Goal: Task Accomplishment & Management: Use online tool/utility

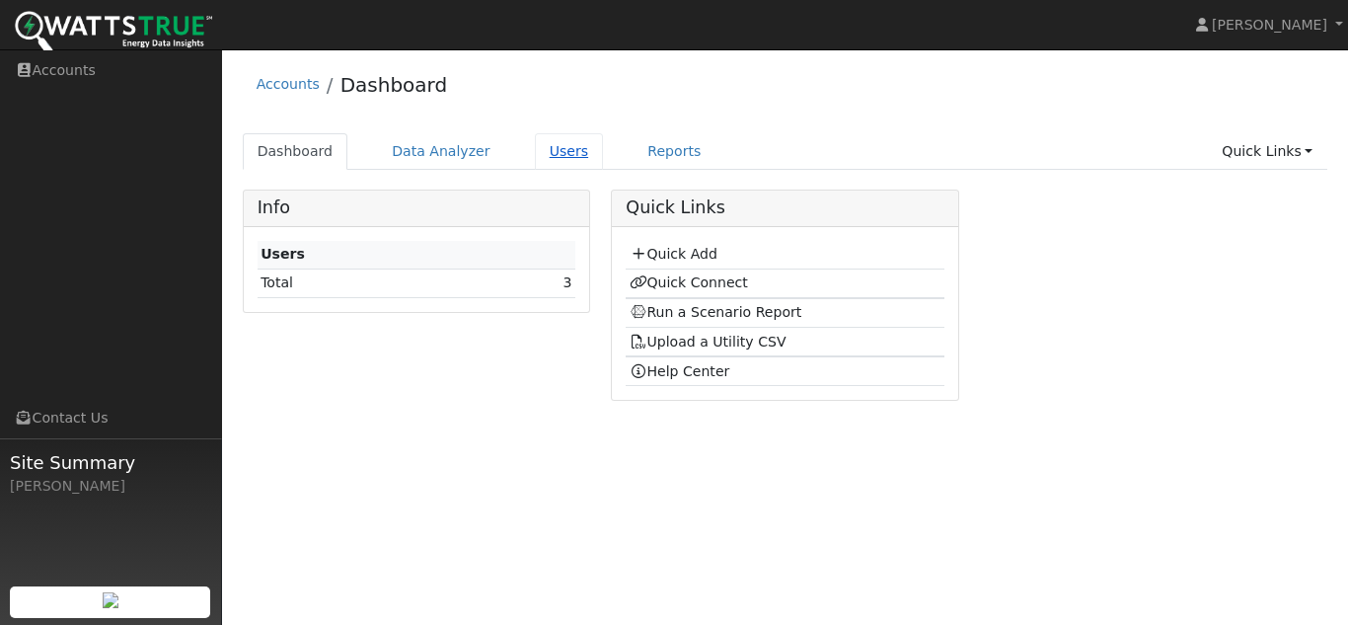
click at [542, 155] on link "Users" at bounding box center [569, 151] width 69 height 37
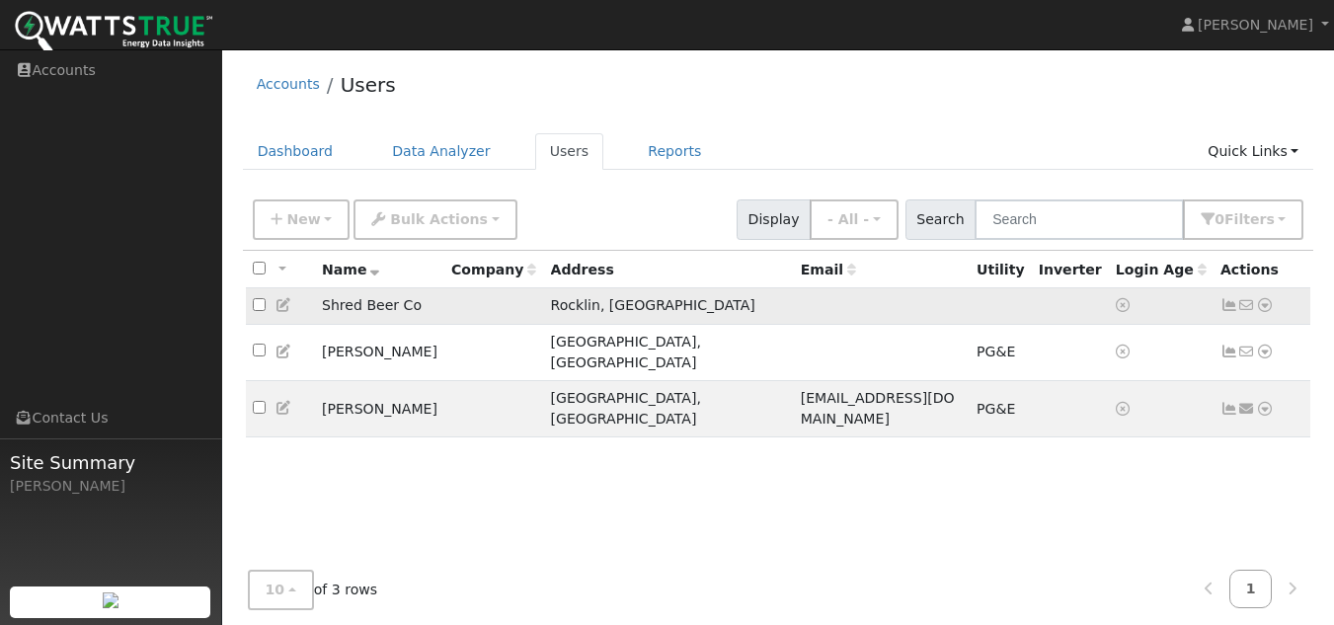
click at [323, 312] on td "Shred Beer Co" at bounding box center [379, 306] width 129 height 37
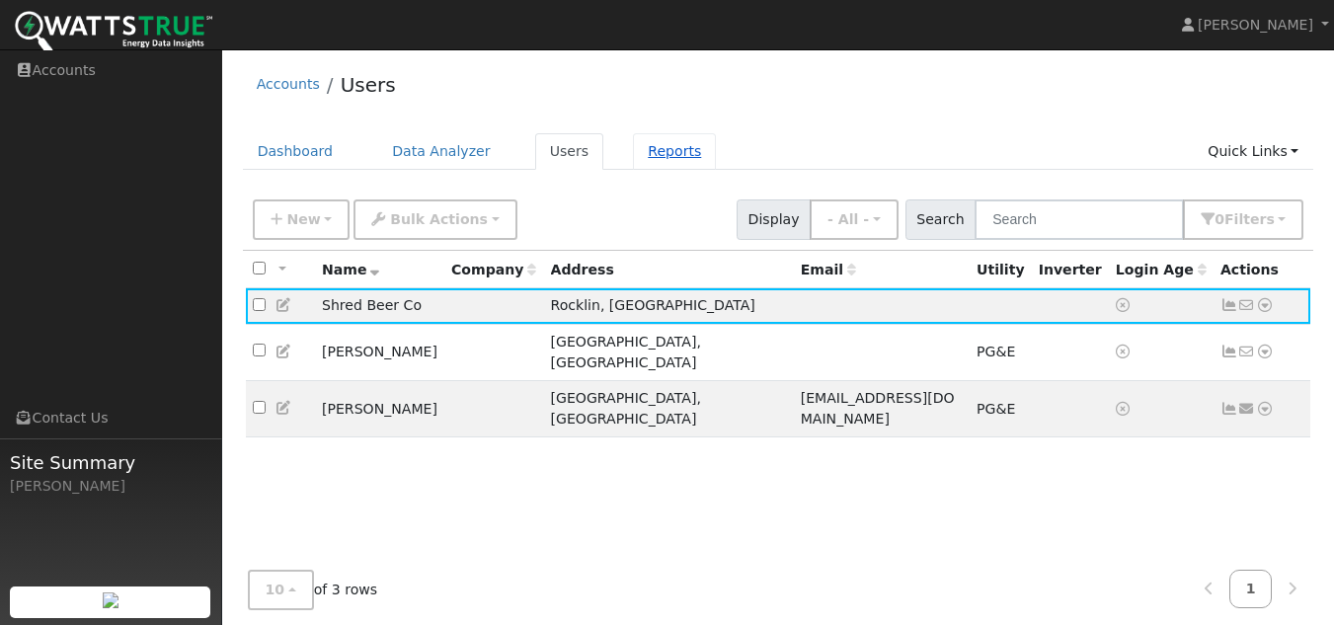
click at [633, 149] on link "Reports" at bounding box center [674, 151] width 83 height 37
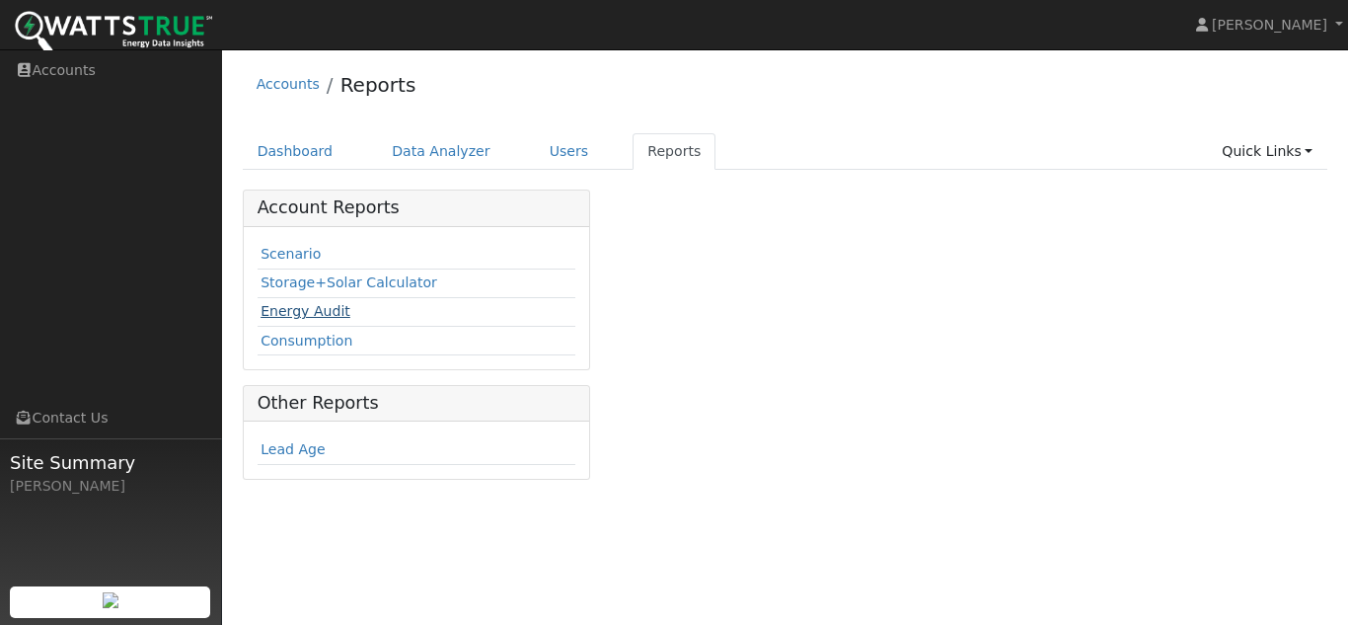
click at [303, 311] on link "Energy Audit" at bounding box center [306, 311] width 90 height 16
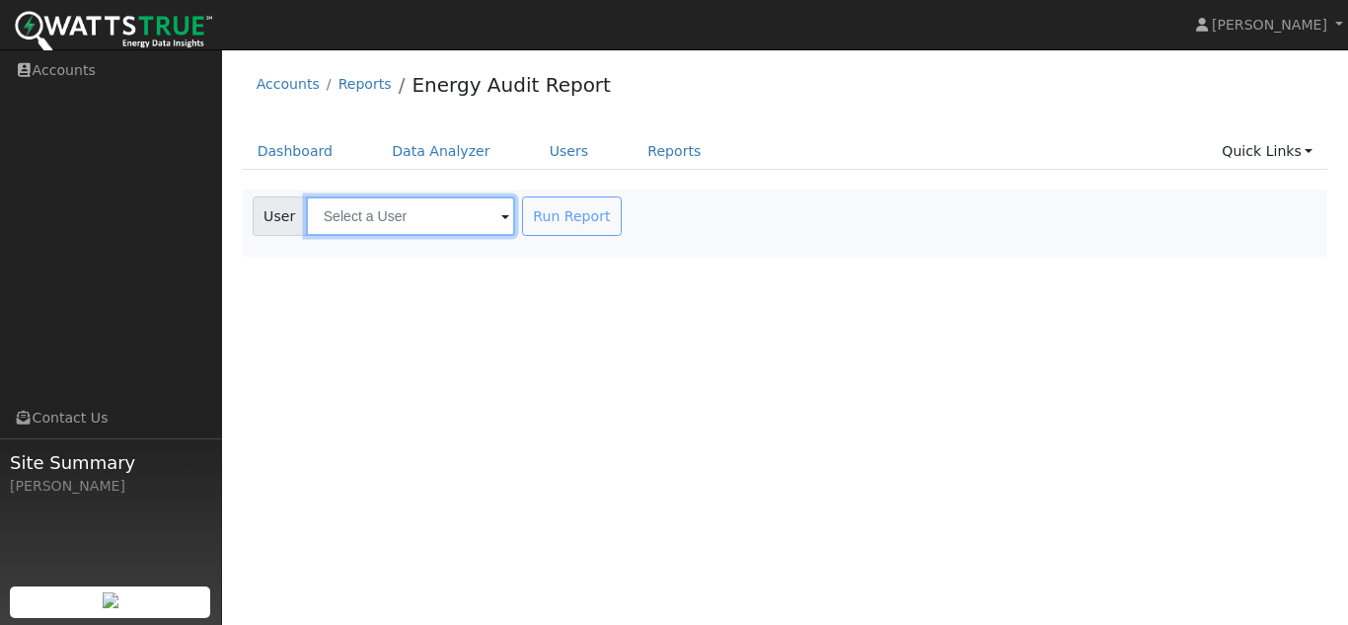
click at [406, 210] on input "text" at bounding box center [410, 215] width 209 height 39
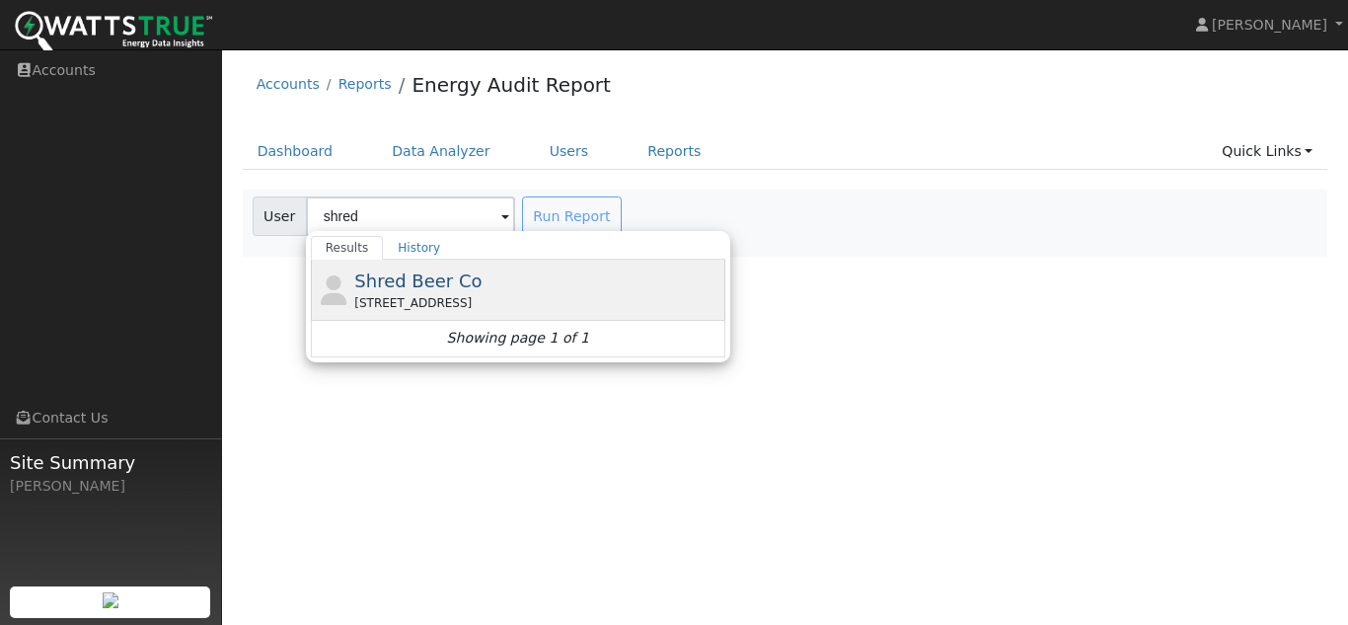
click at [392, 291] on span "Shred Beer Co" at bounding box center [417, 280] width 127 height 21
type input "Shred Beer Co"
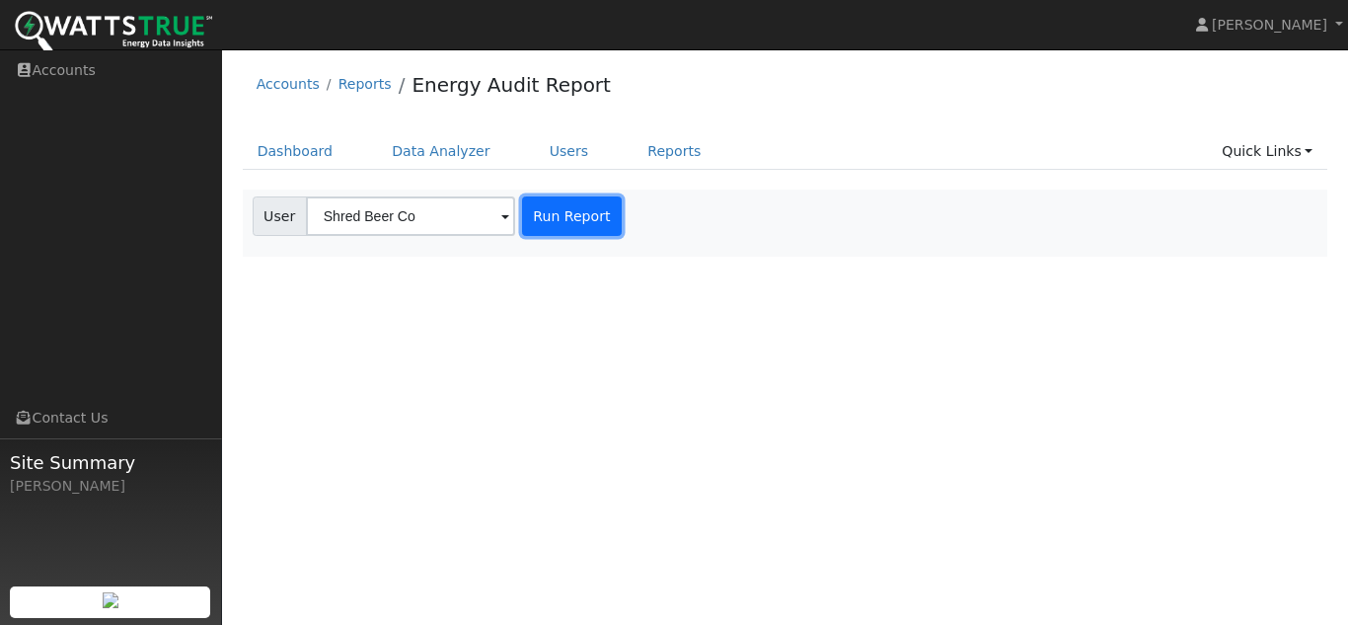
click at [592, 202] on button "Run Report" at bounding box center [572, 215] width 100 height 39
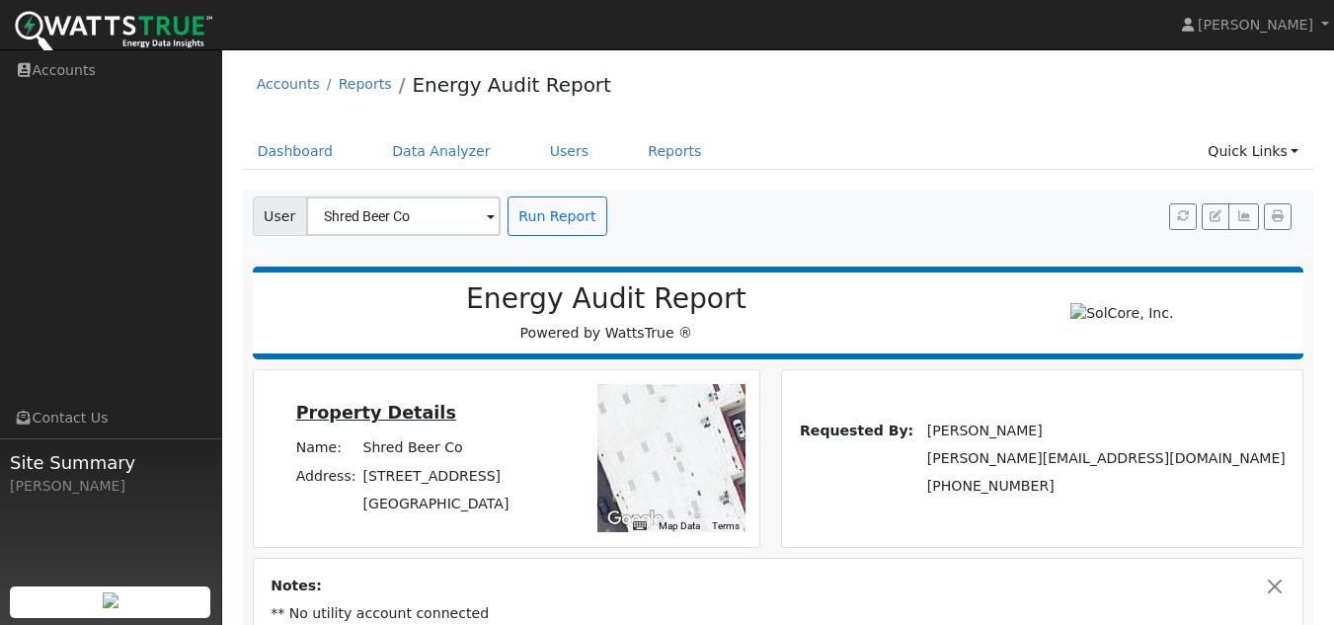
scroll to position [290, 0]
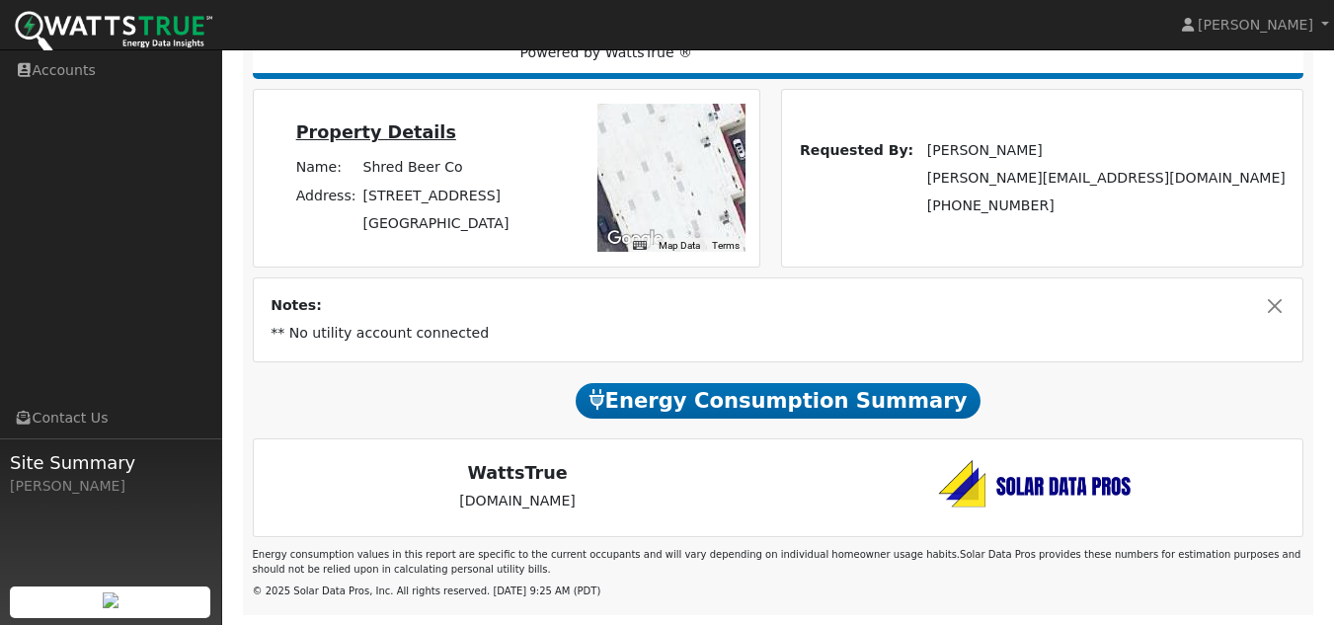
click at [647, 357] on div "Notes: ** No utility account connected" at bounding box center [778, 319] width 1049 height 83
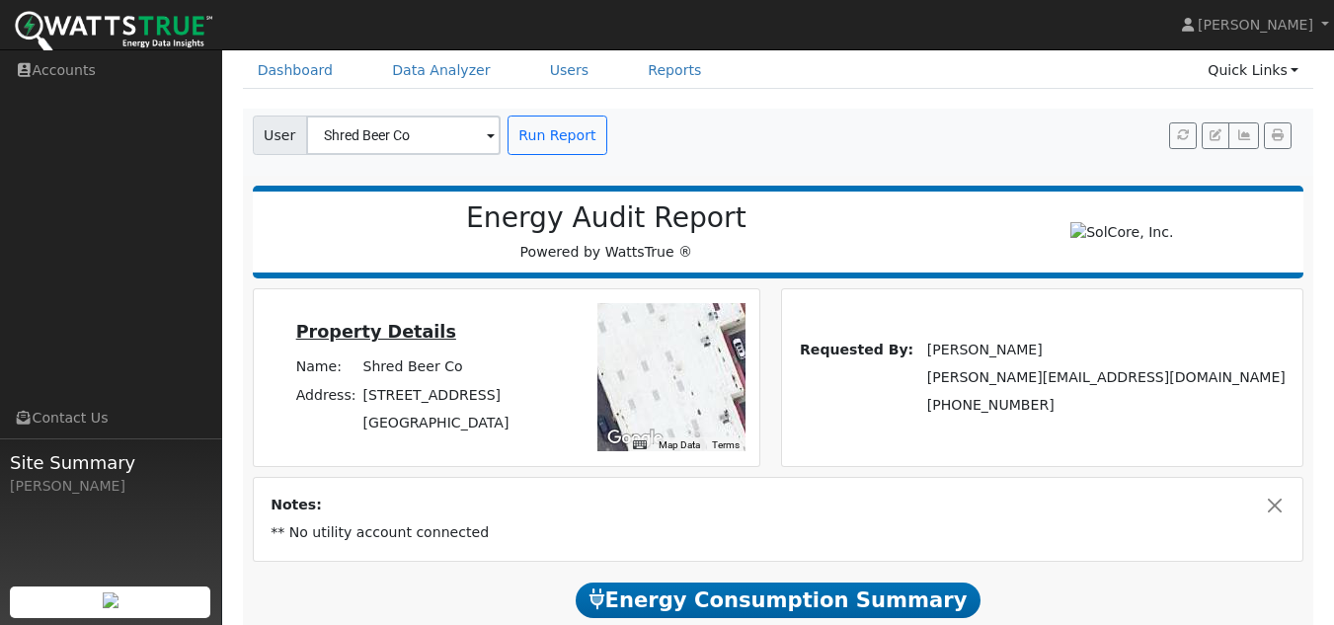
scroll to position [0, 0]
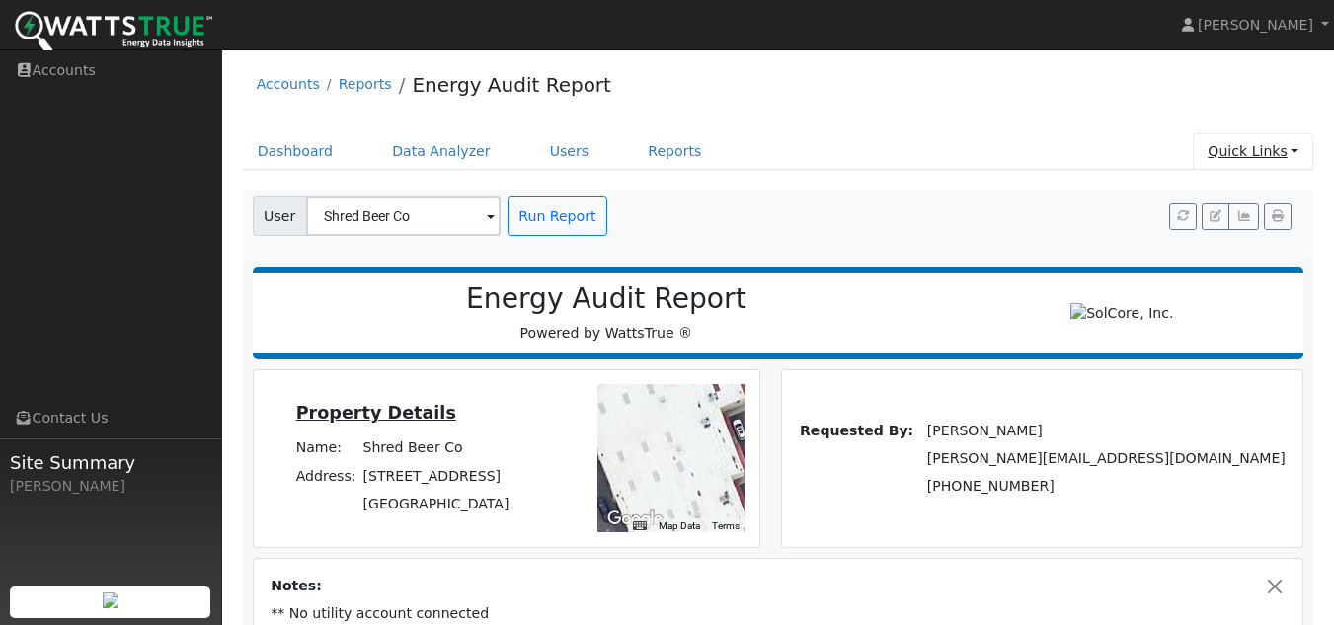
click at [1211, 143] on link "Quick Links" at bounding box center [1252, 151] width 120 height 37
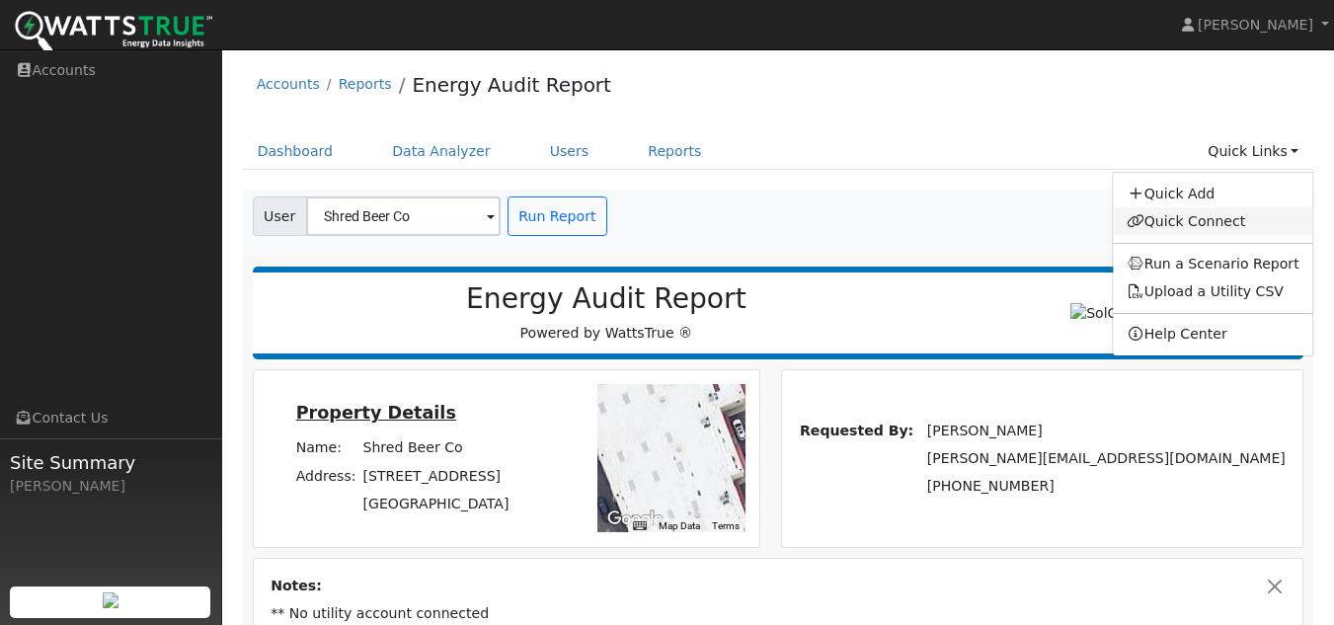
click at [1201, 210] on link "Quick Connect" at bounding box center [1213, 221] width 200 height 28
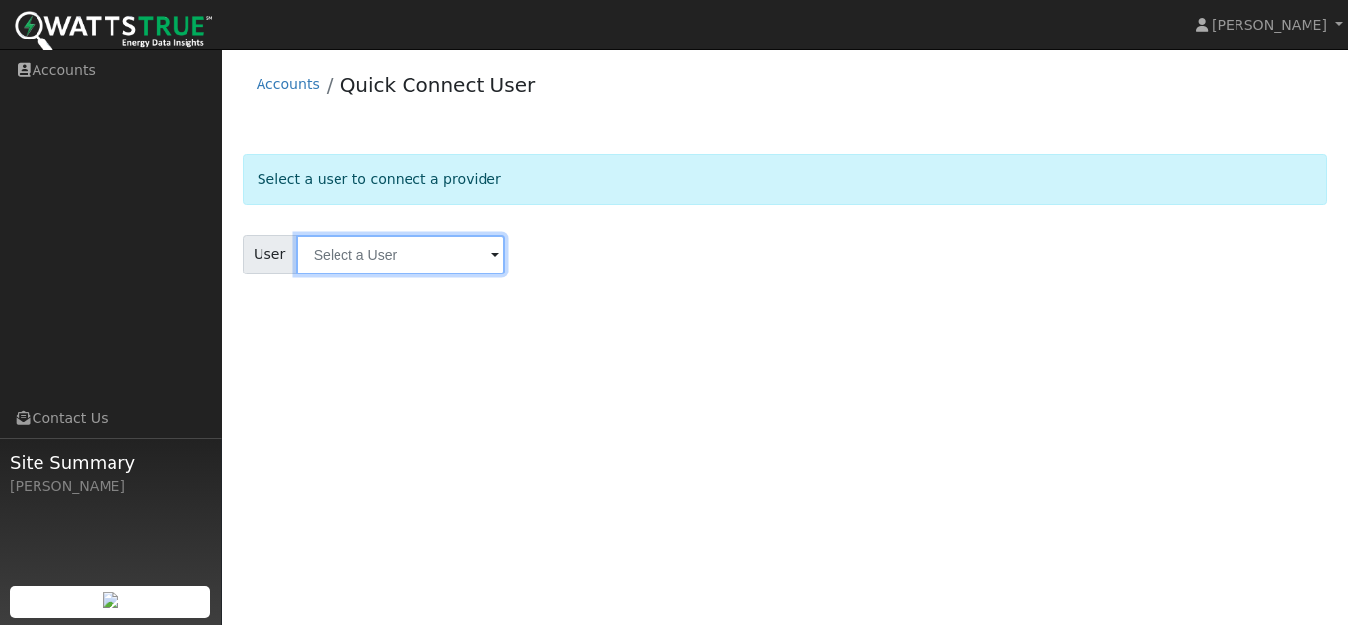
click at [365, 268] on input "text" at bounding box center [400, 254] width 209 height 39
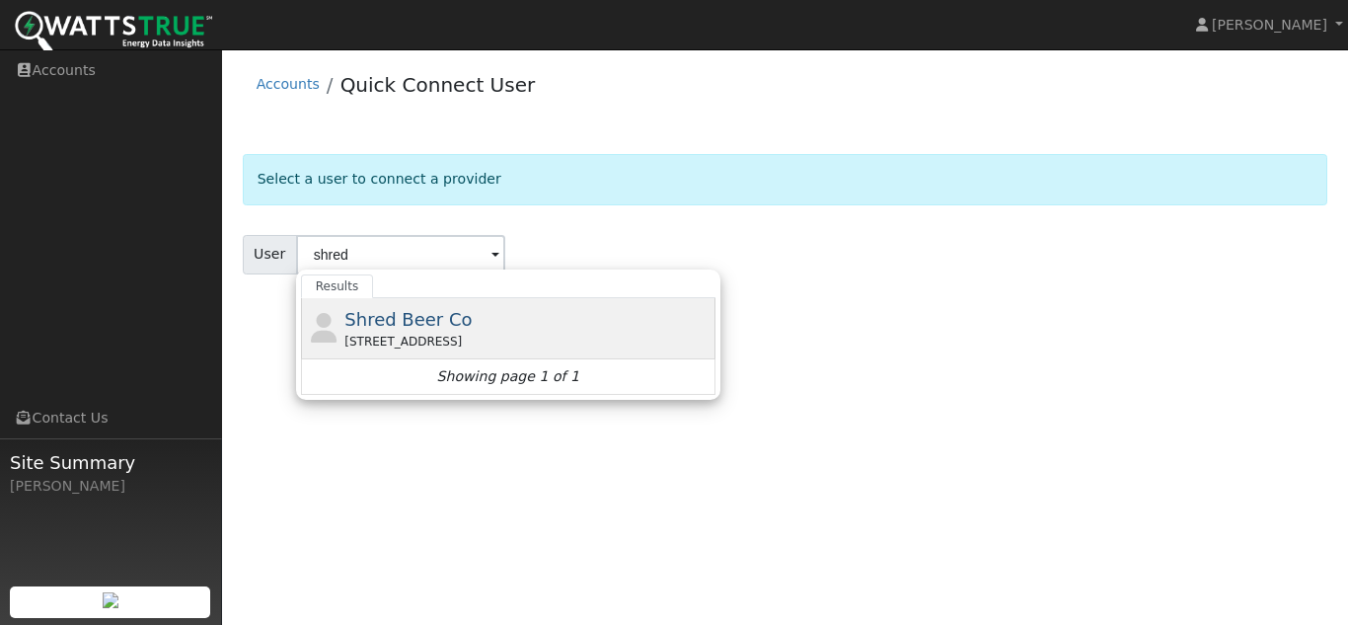
click at [361, 333] on div "[STREET_ADDRESS]" at bounding box center [528, 342] width 366 height 18
type input "Shred Beer Co"
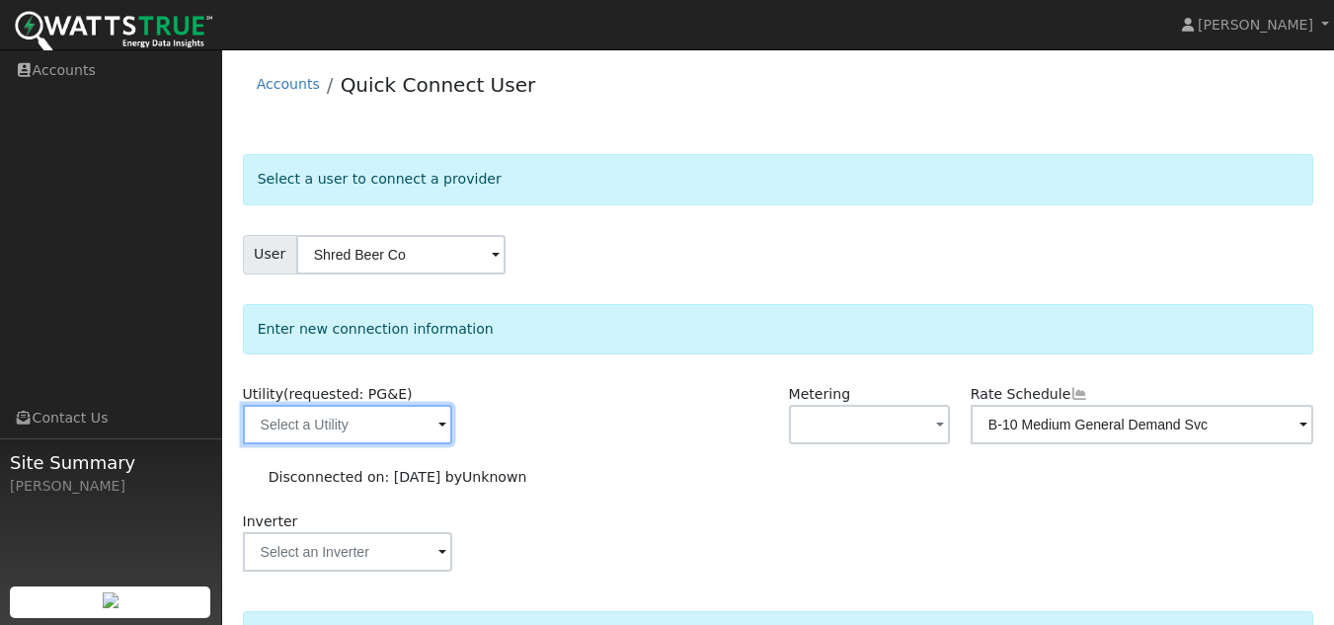
click at [310, 425] on input "text" at bounding box center [347, 424] width 209 height 39
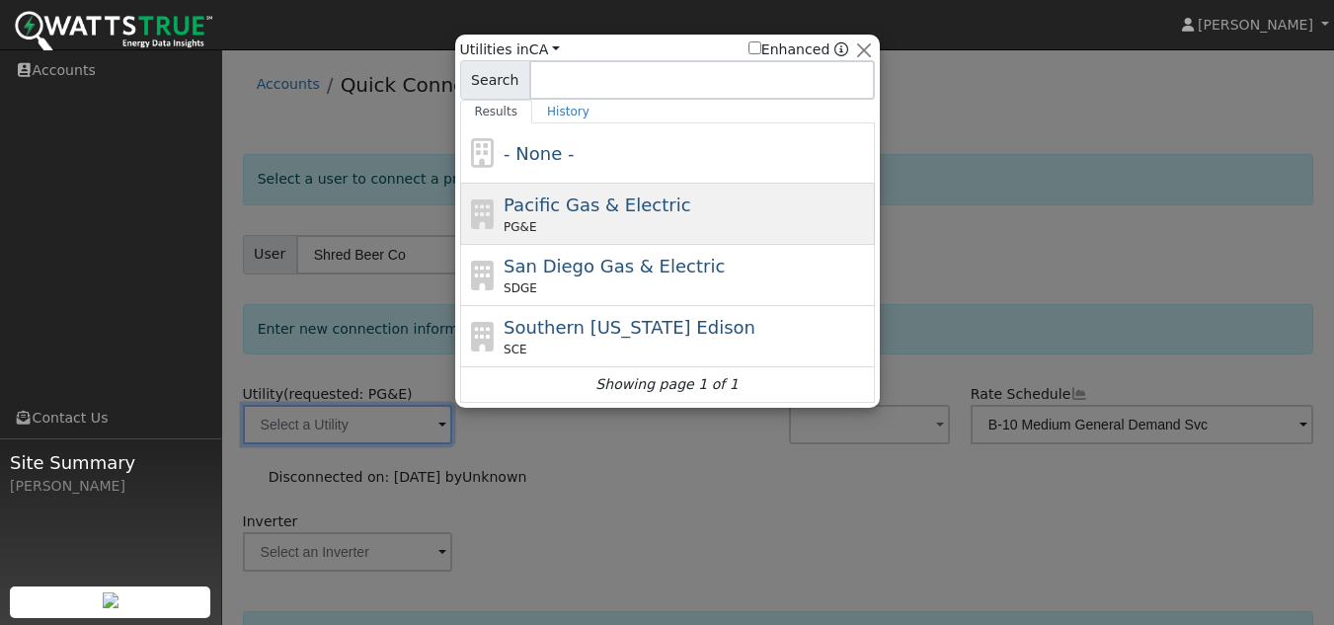
click at [600, 214] on span "Pacific Gas & Electric" at bounding box center [596, 204] width 187 height 21
type input "PG&E"
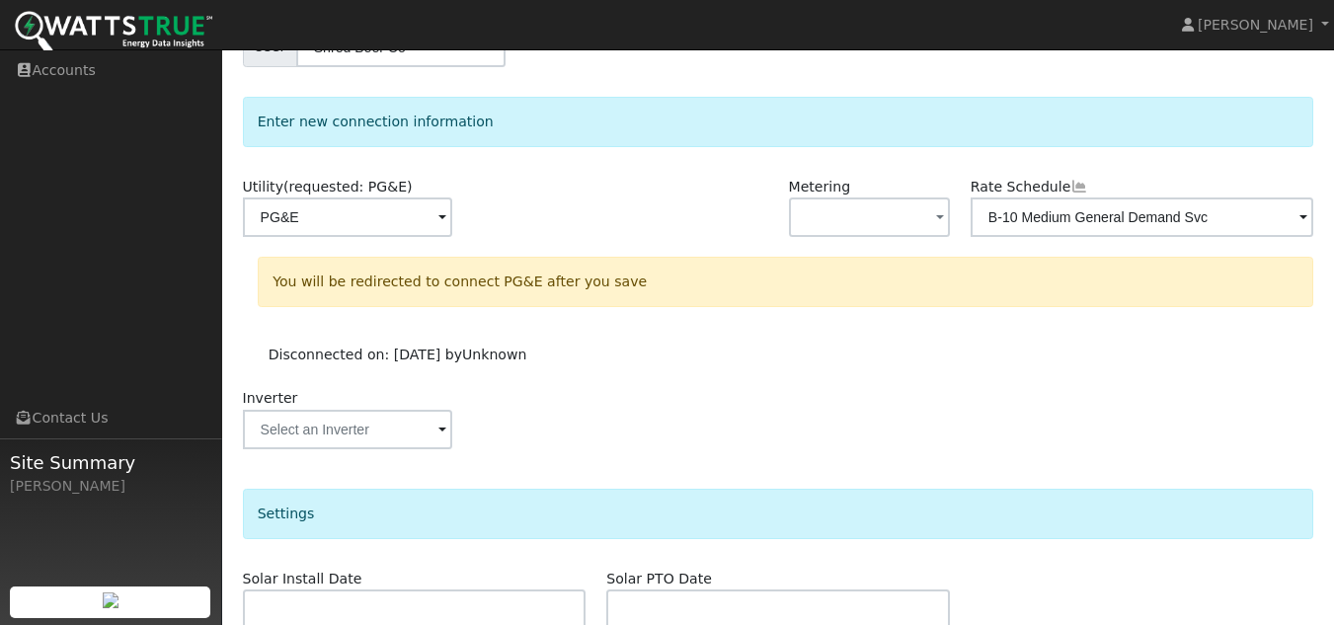
scroll to position [464, 0]
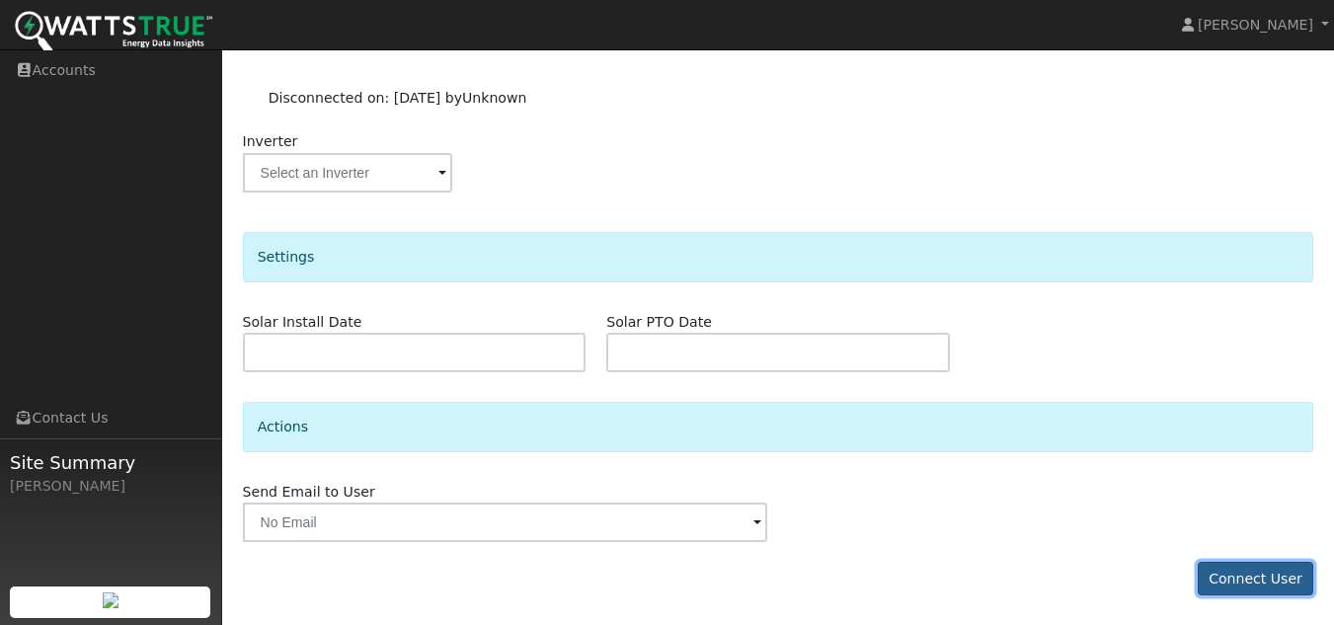
click at [1275, 576] on button "Connect User" at bounding box center [1255, 579] width 116 height 34
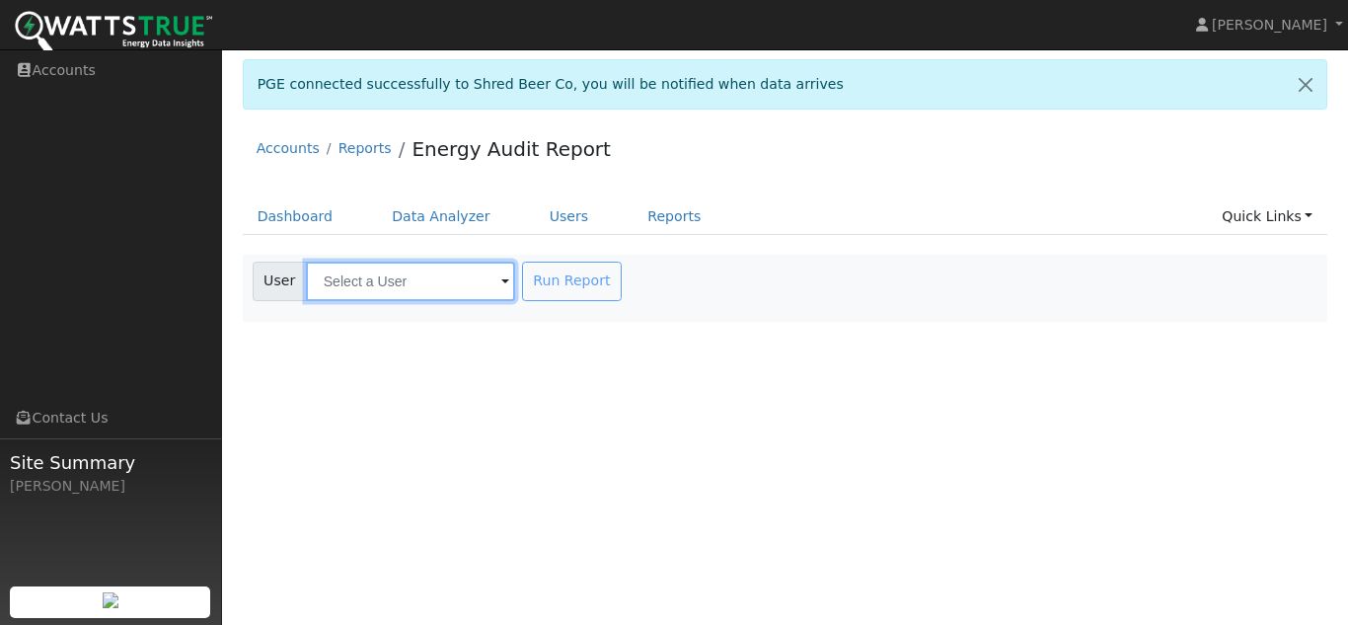
click at [387, 284] on input "text" at bounding box center [410, 281] width 209 height 39
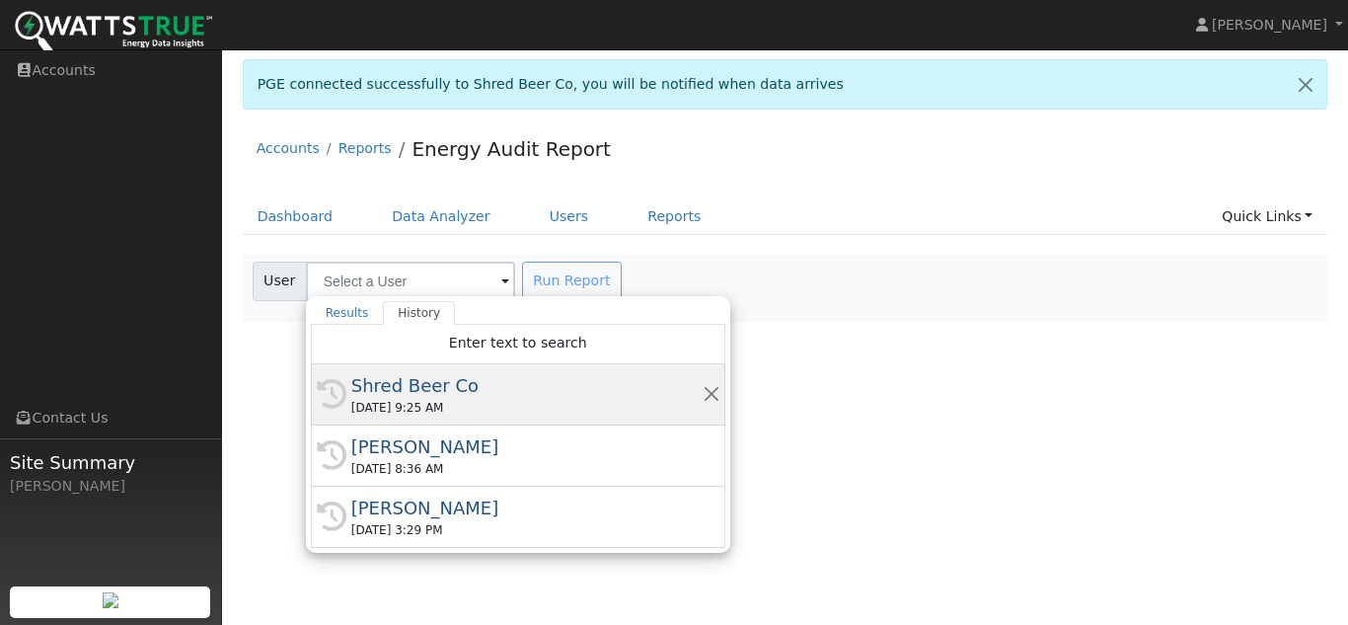
click at [378, 394] on div "Shred Beer Co" at bounding box center [526, 385] width 351 height 27
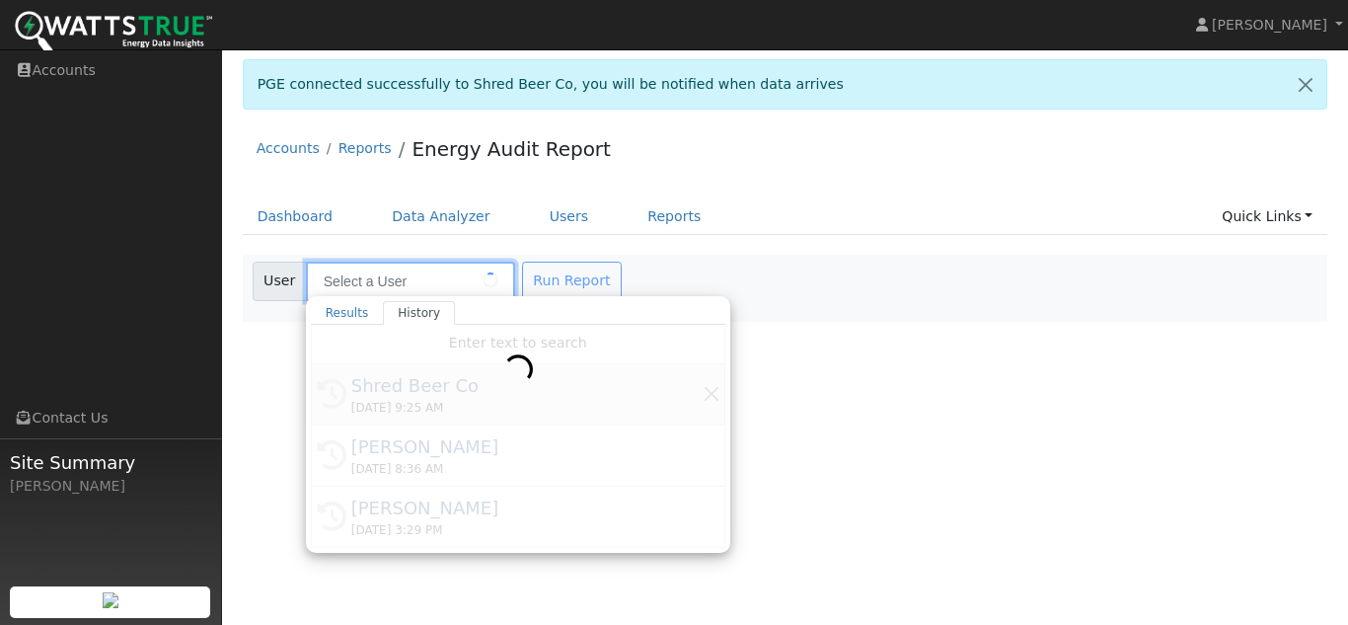
type input "Shred Beer Co"
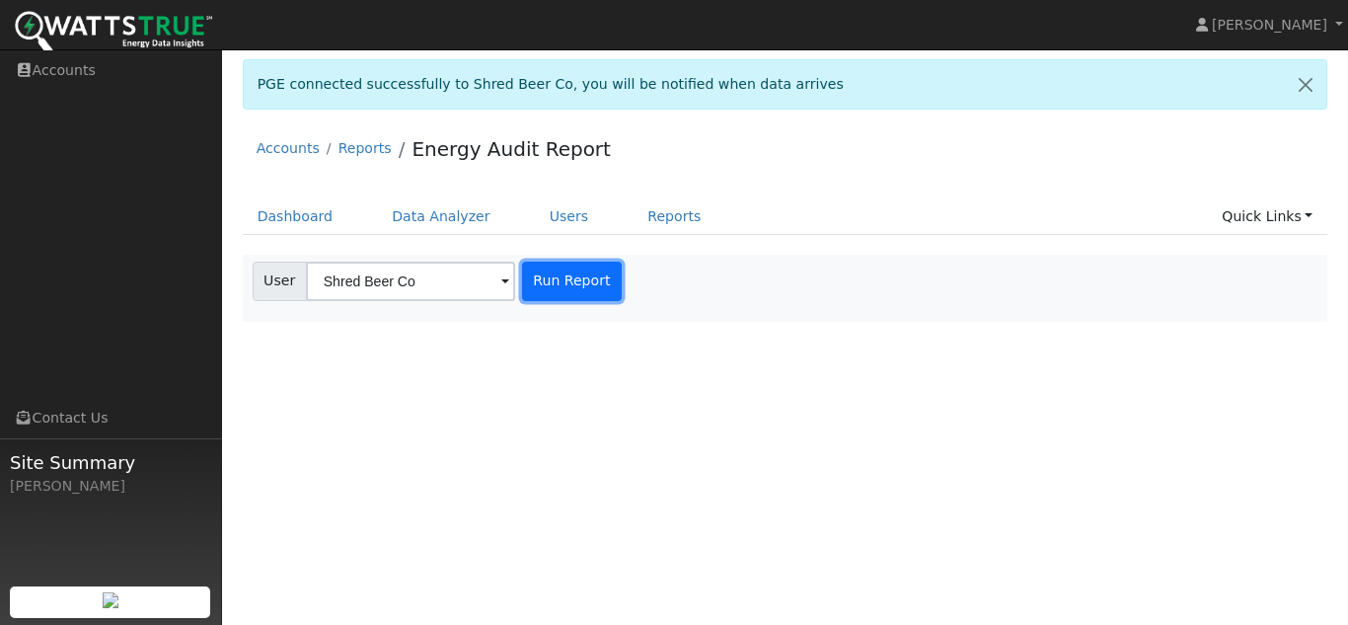
click at [577, 282] on button "Run Report" at bounding box center [572, 281] width 100 height 39
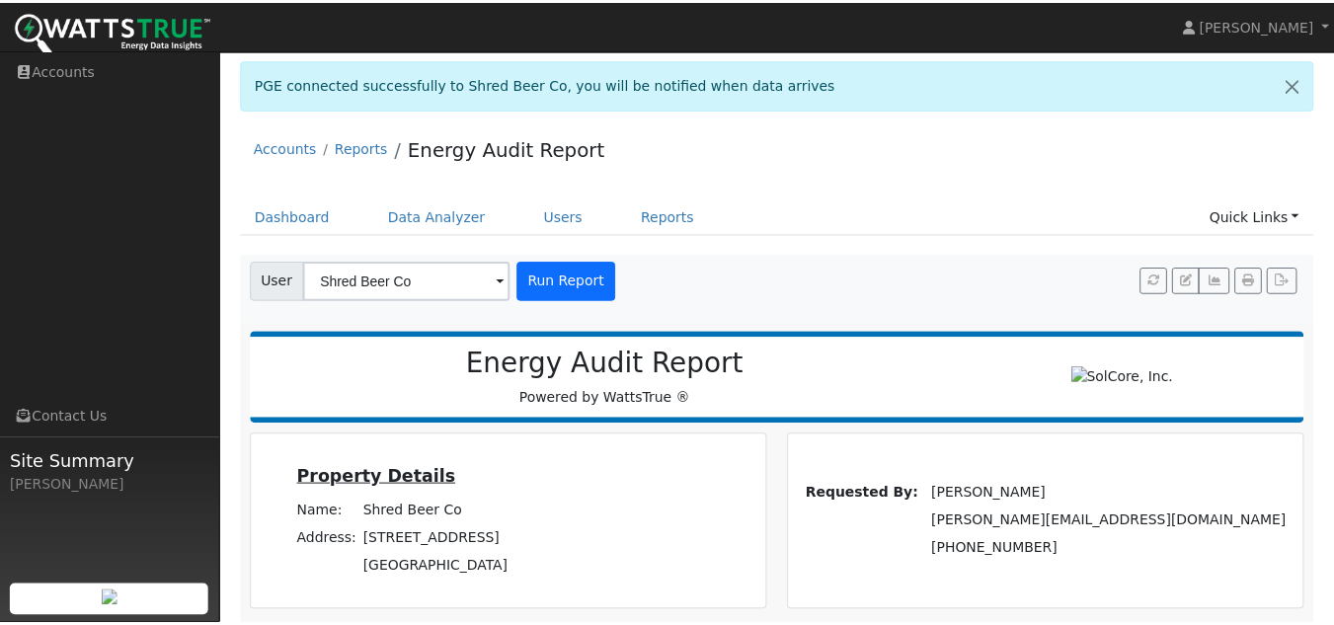
scroll to position [397, 0]
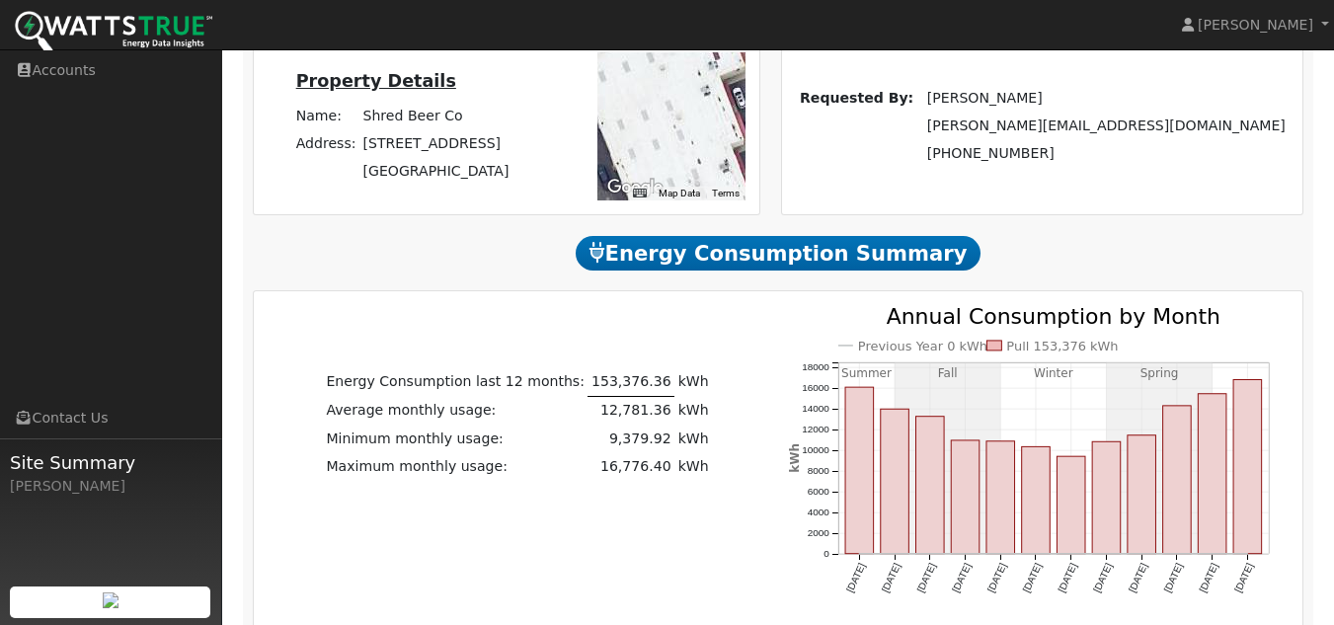
click at [513, 354] on div "Energy Consumption last 12 months: 153,376.36 kWh Average monthly usage: 12,781…" at bounding box center [517, 424] width 521 height 237
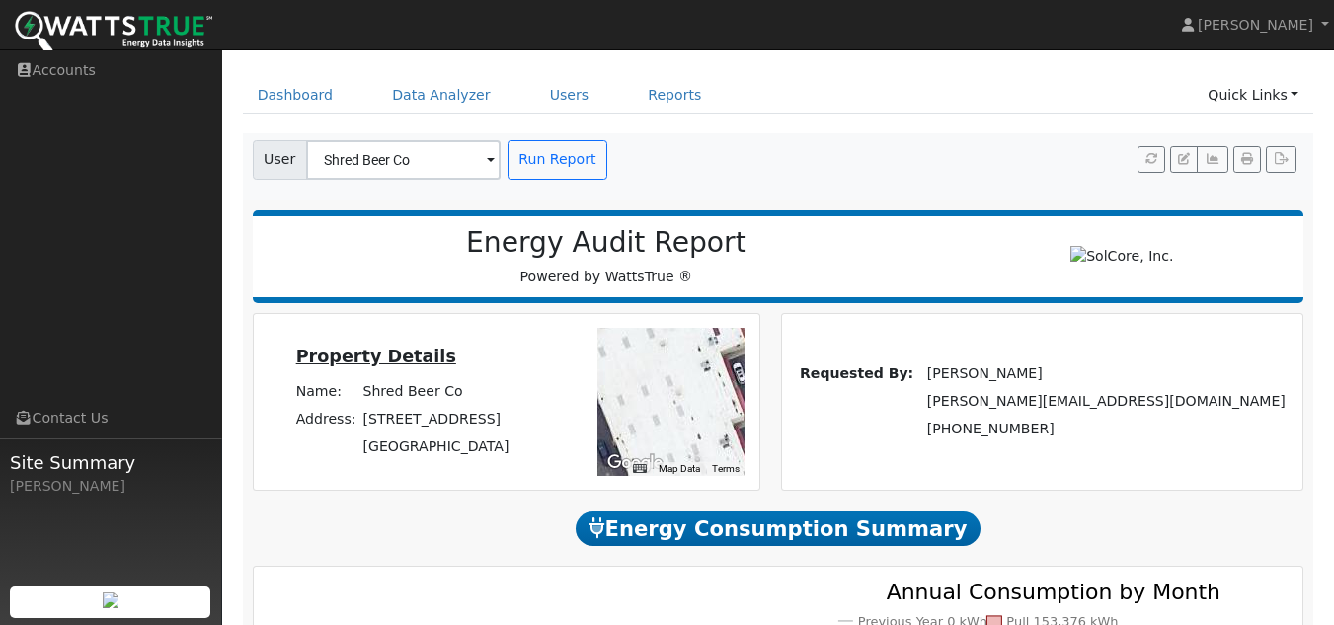
scroll to position [0, 0]
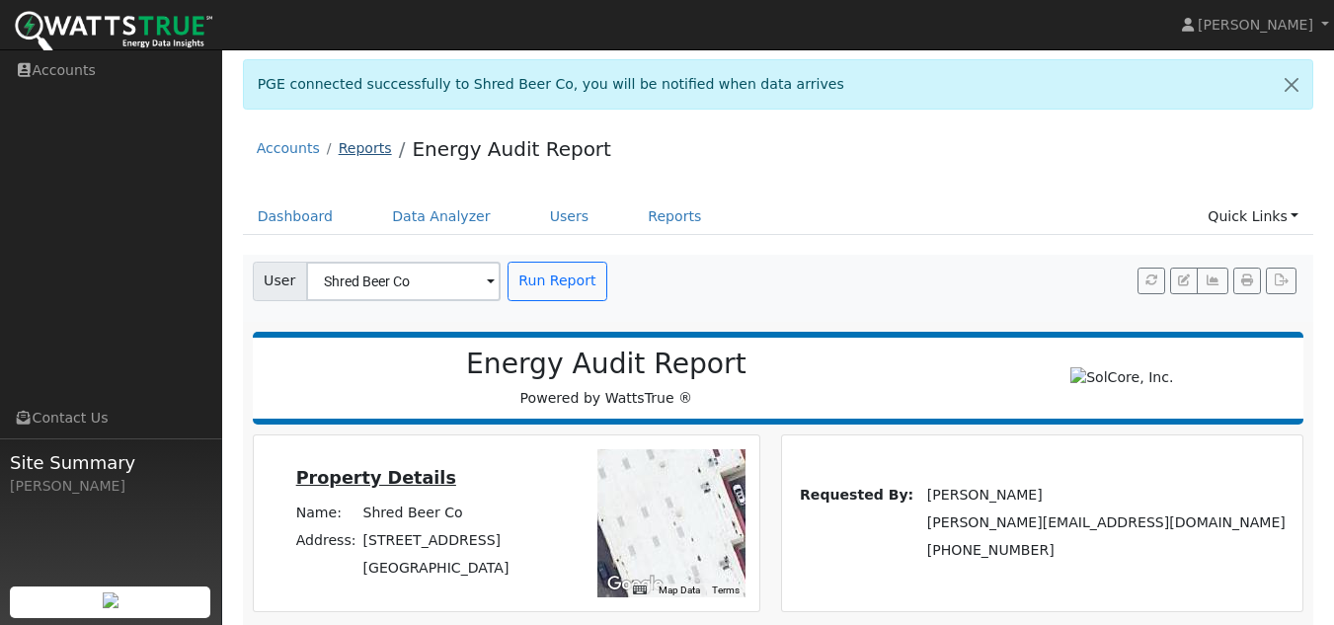
click at [345, 142] on link "Reports" at bounding box center [365, 148] width 53 height 16
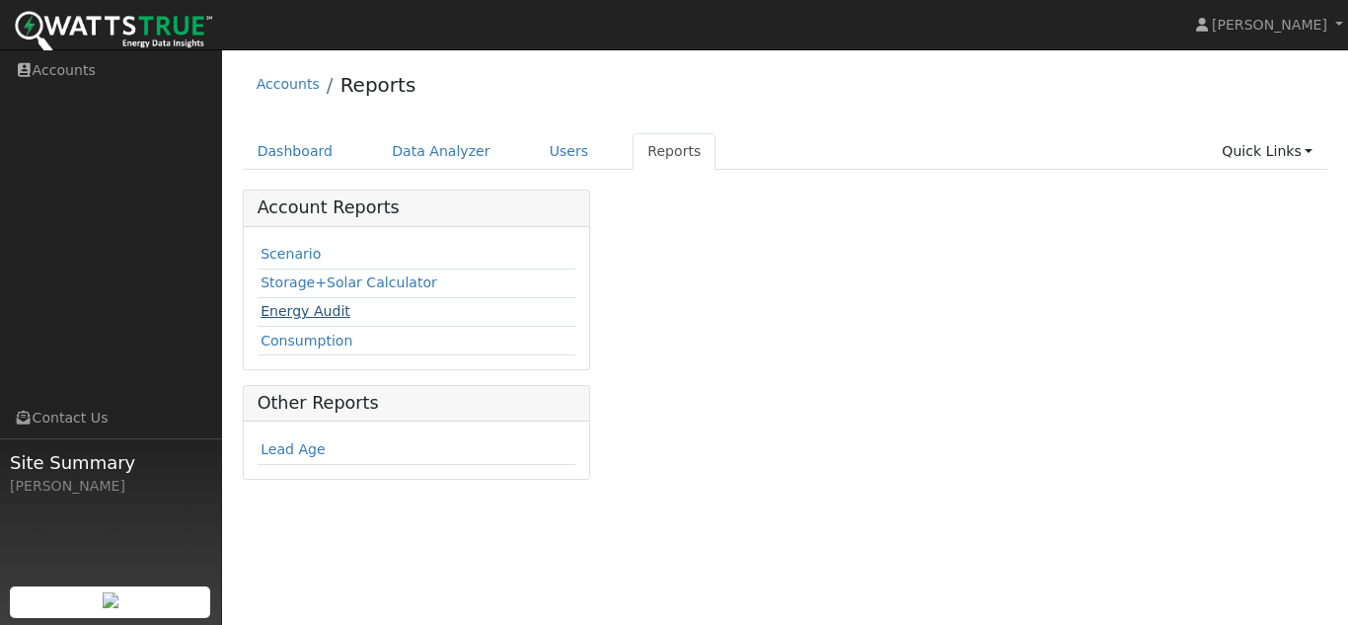
click at [334, 310] on link "Energy Audit" at bounding box center [306, 311] width 90 height 16
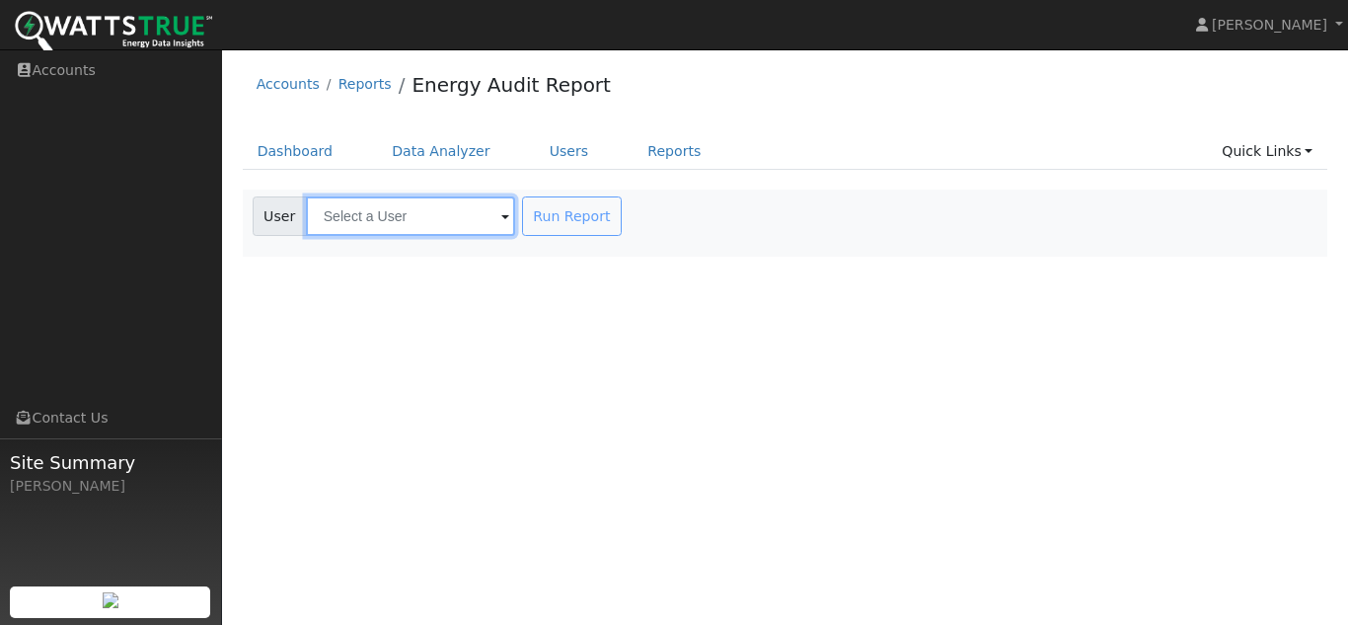
click at [469, 213] on input "text" at bounding box center [410, 215] width 209 height 39
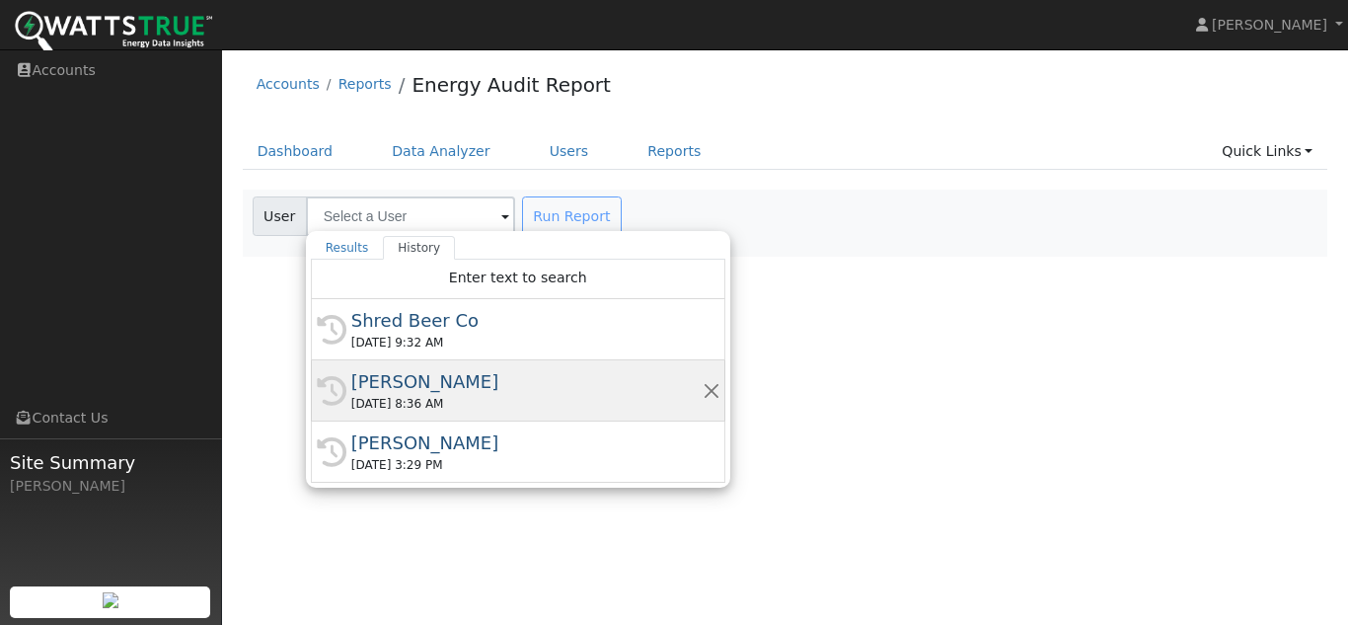
click at [453, 422] on div "History [PERSON_NAME] [DATE] 8:36 AM" at bounding box center [518, 452] width 415 height 61
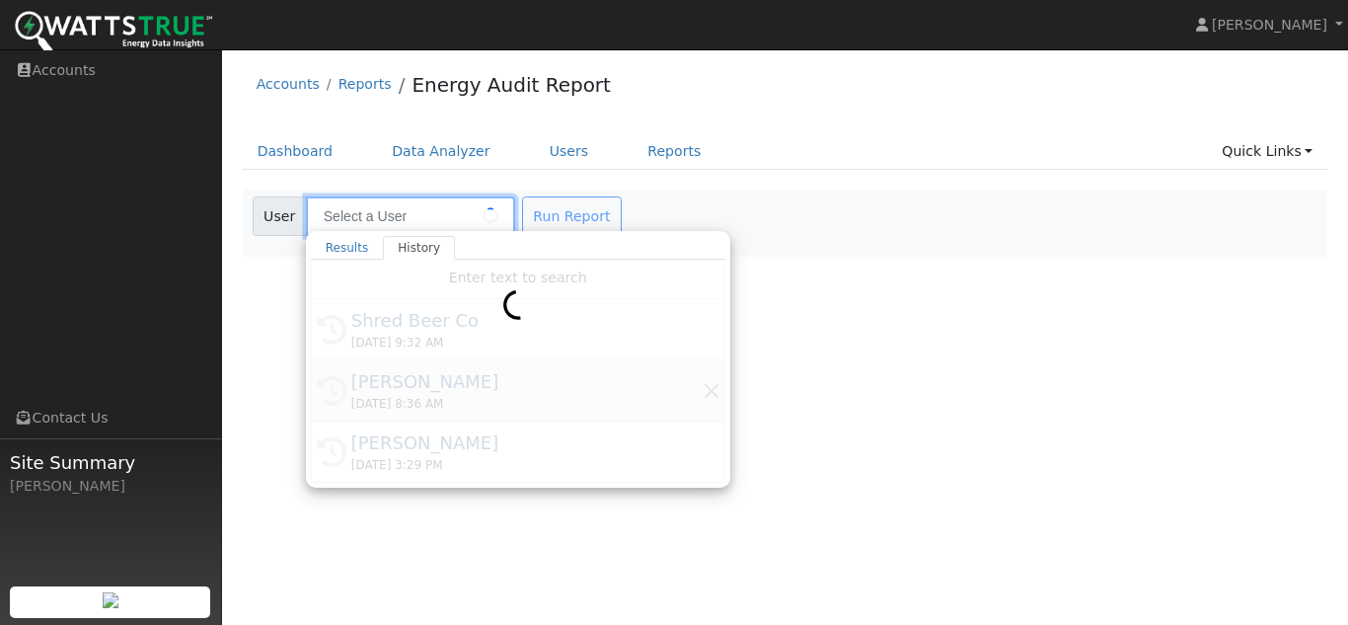
type input "[PERSON_NAME]"
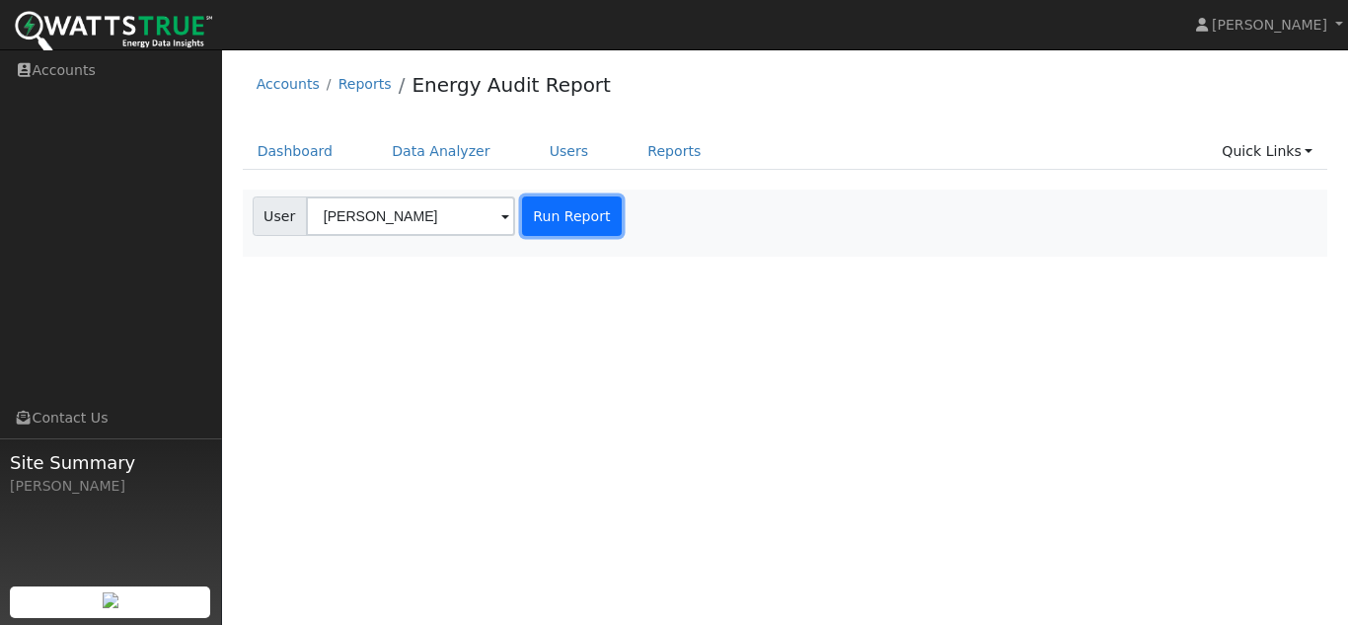
click at [604, 215] on button "Run Report" at bounding box center [572, 215] width 100 height 39
